Goal: Task Accomplishment & Management: Manage account settings

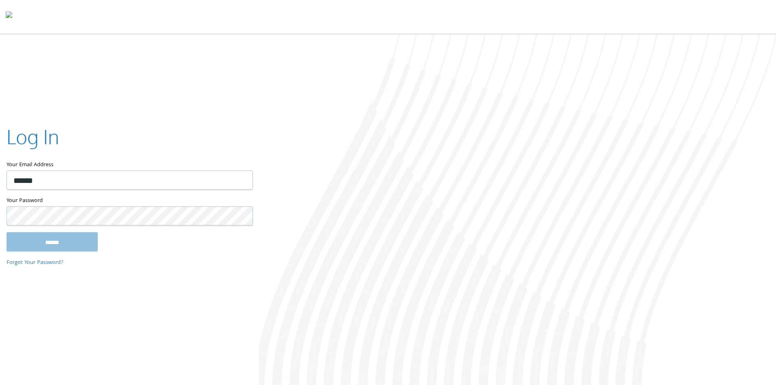
type input "**********"
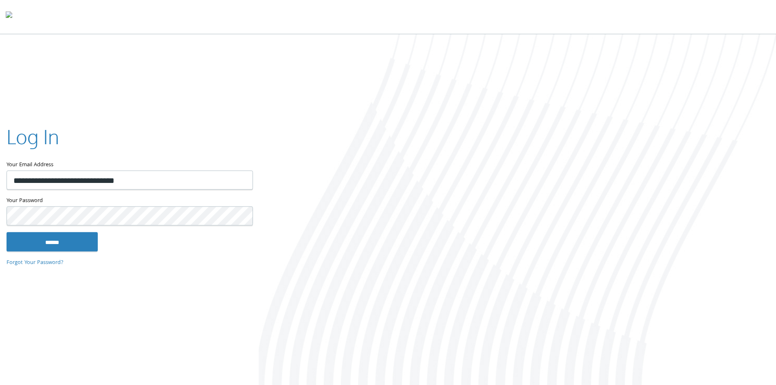
click at [7, 232] on input "******" at bounding box center [52, 242] width 91 height 20
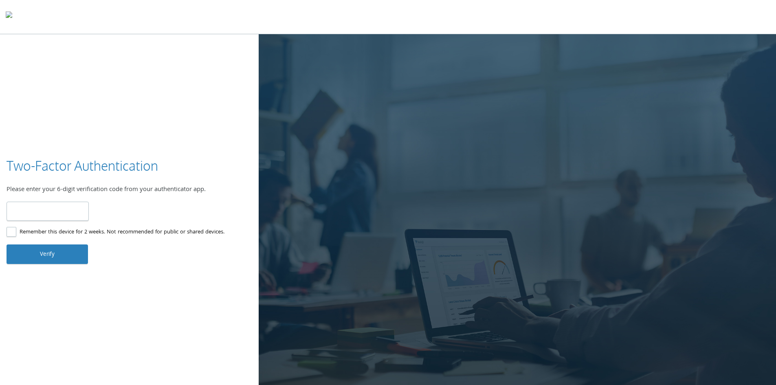
type input "******"
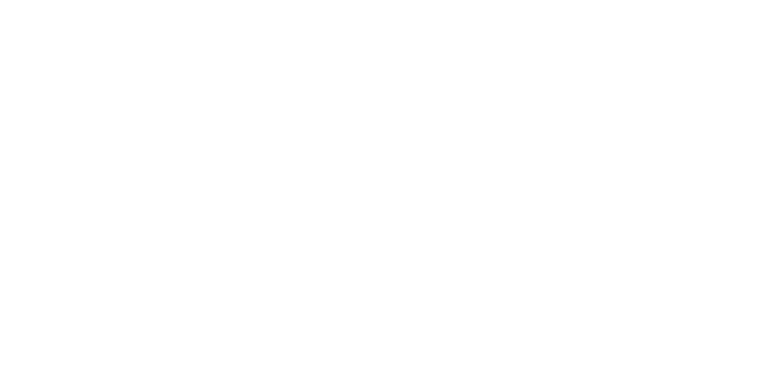
click at [459, 12] on div at bounding box center [388, 17] width 776 height 34
